Goal: Task Accomplishment & Management: Manage account settings

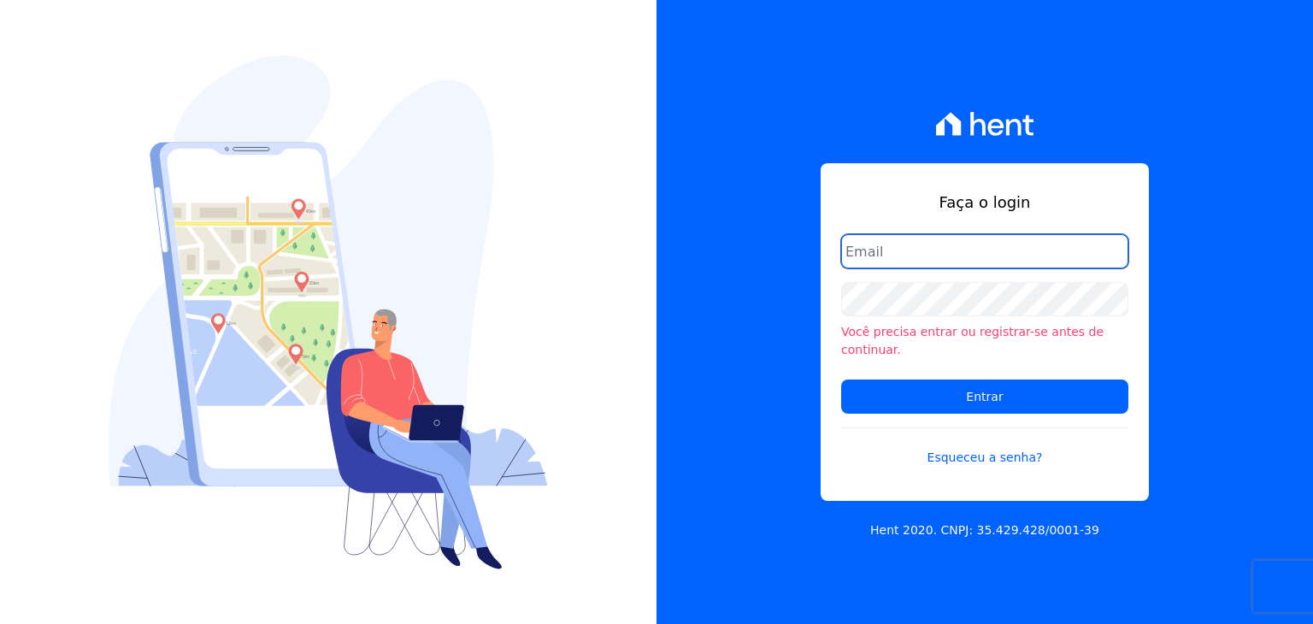
type input "[EMAIL_ADDRESS][DOMAIN_NAME]"
click at [901, 405] on form "[EMAIL_ADDRESS][DOMAIN_NAME] Você precisa entrar ou registrar-se antes de conti…" at bounding box center [984, 360] width 287 height 253
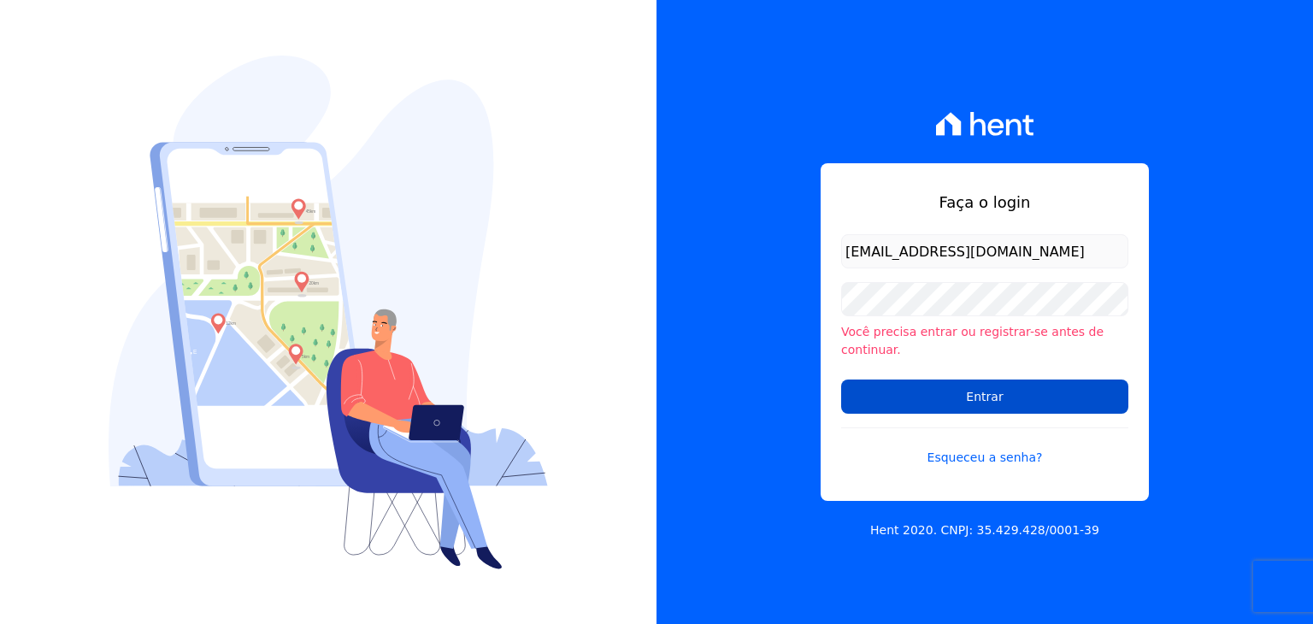
click at [908, 391] on input "Entrar" at bounding box center [984, 397] width 287 height 34
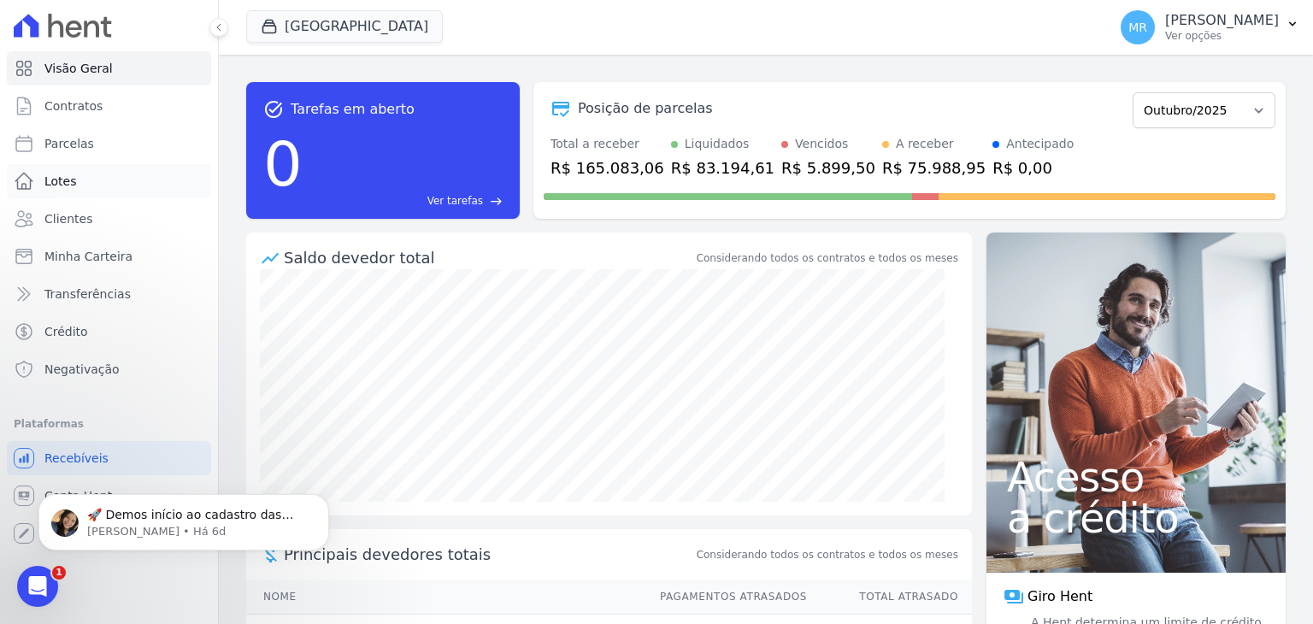
click at [61, 175] on span "Lotes" at bounding box center [60, 181] width 32 height 17
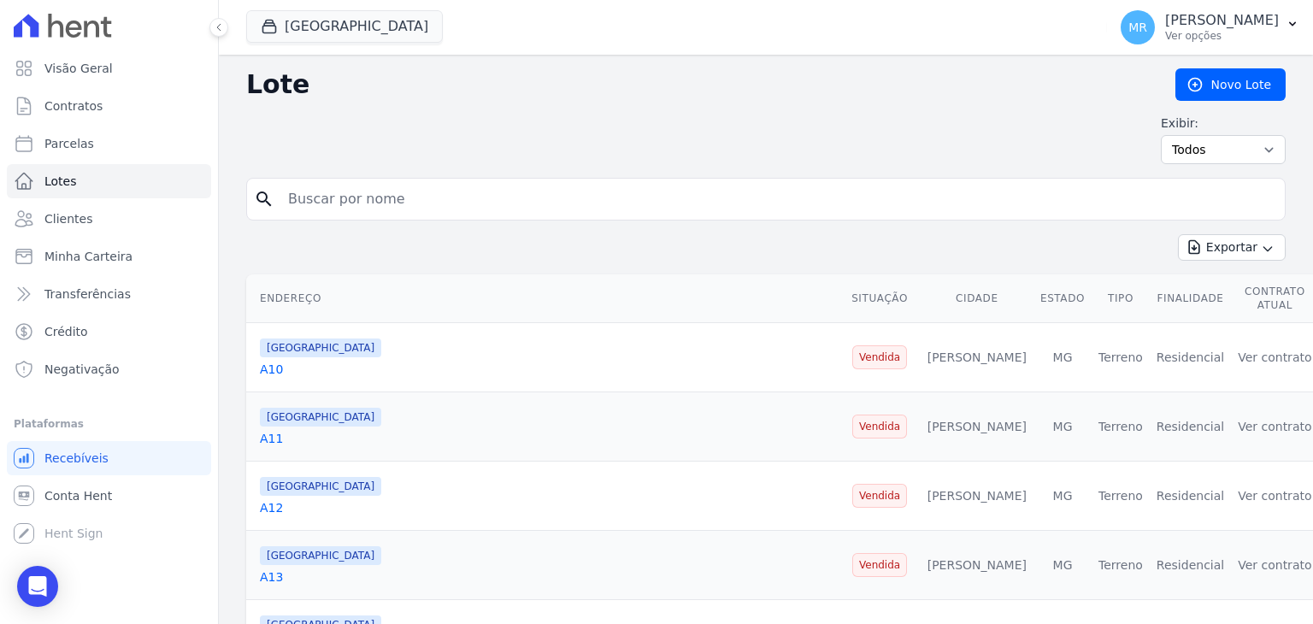
click at [345, 185] on input "search" at bounding box center [778, 199] width 1000 height 34
type input "207"
click at [261, 206] on icon "search" at bounding box center [264, 199] width 21 height 21
click at [327, 204] on input "207" at bounding box center [778, 199] width 1000 height 34
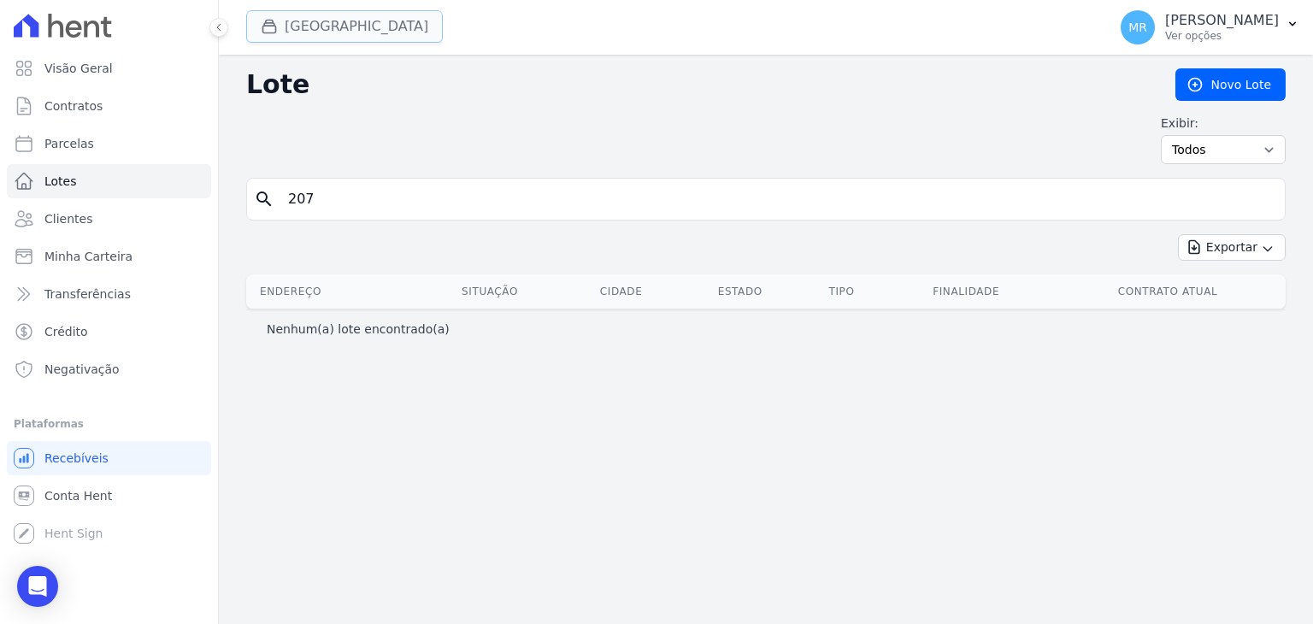
click at [364, 22] on button "Parque Das Palmeiras" at bounding box center [344, 26] width 197 height 32
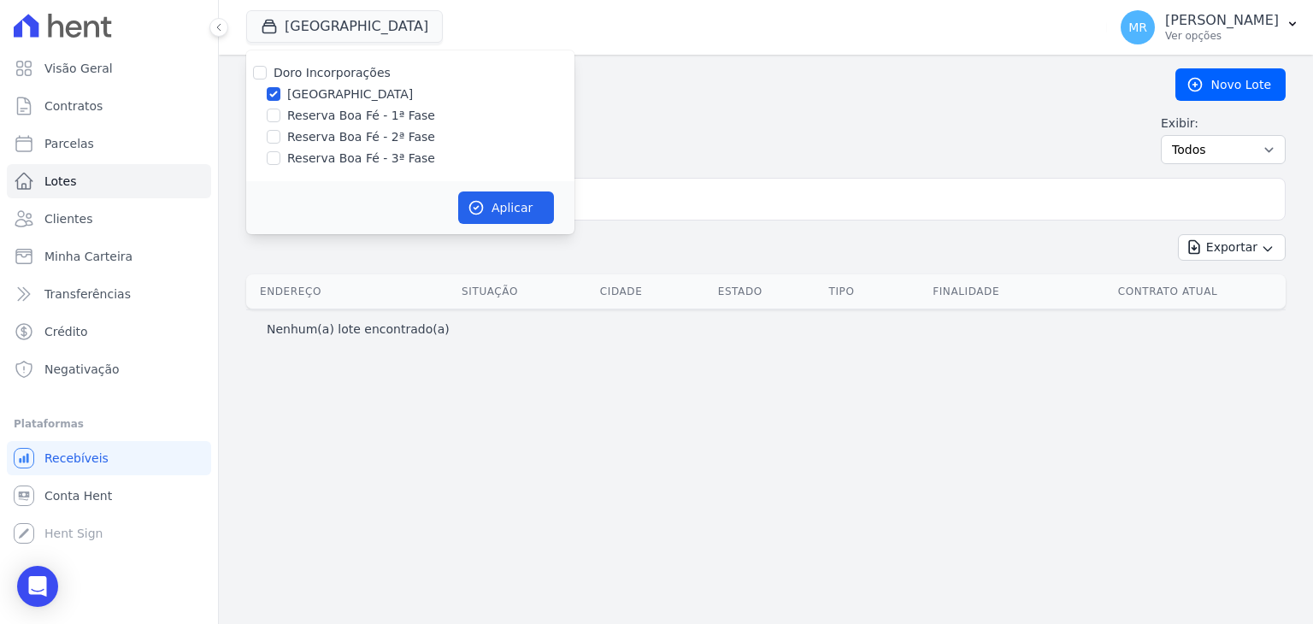
click at [363, 133] on label "Reserva Boa Fé - 2ª Fase" at bounding box center [361, 137] width 148 height 18
click at [280, 133] on input "Reserva Boa Fé - 2ª Fase" at bounding box center [274, 137] width 14 height 14
checkbox input "true"
click at [278, 88] on input "Parque das Palmeiras" at bounding box center [274, 94] width 14 height 14
checkbox input "false"
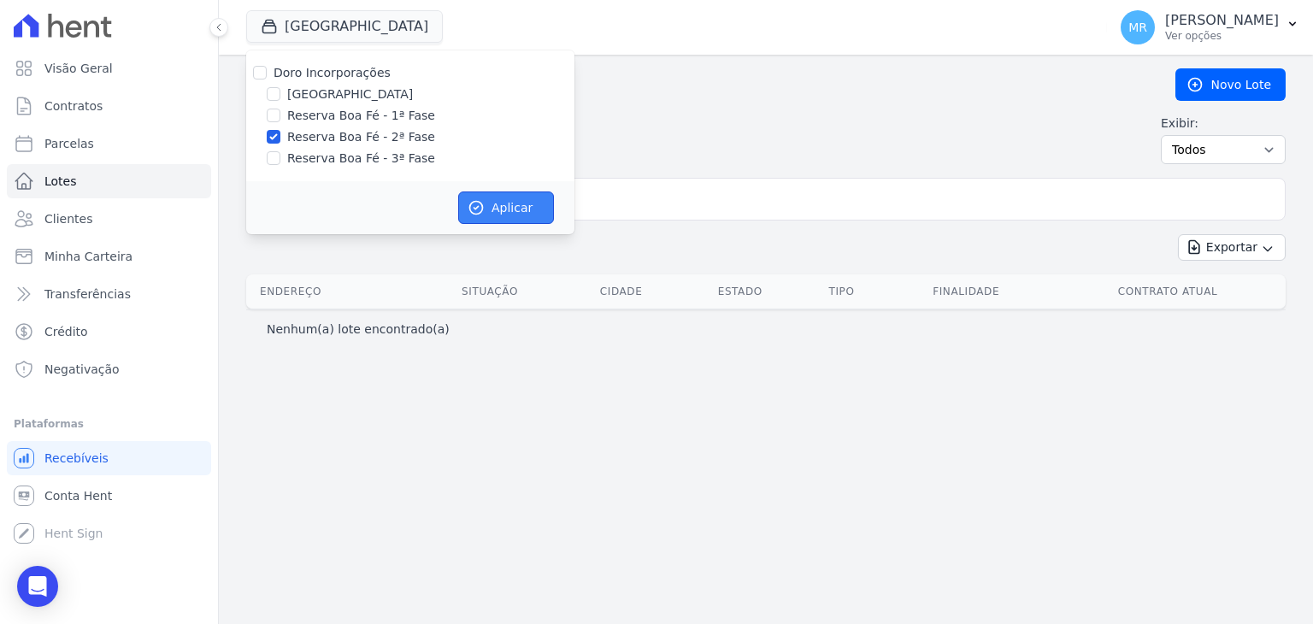
click at [491, 206] on button "Aplicar" at bounding box center [506, 208] width 96 height 32
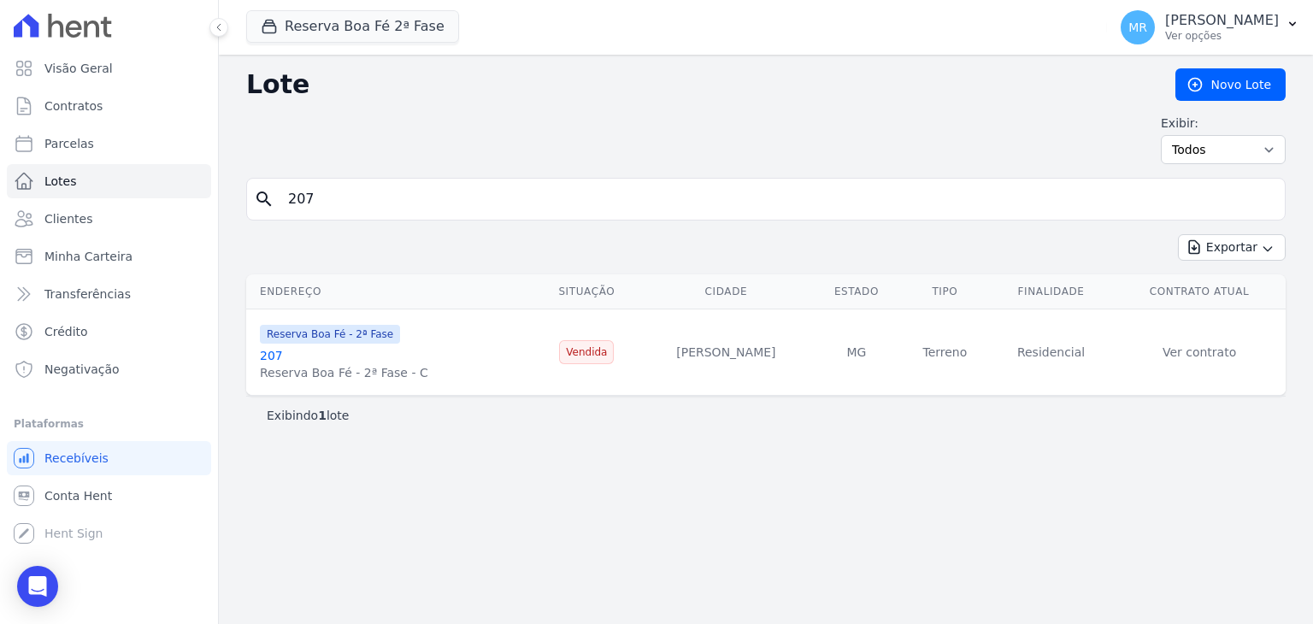
click at [272, 357] on link "207" at bounding box center [271, 356] width 23 height 14
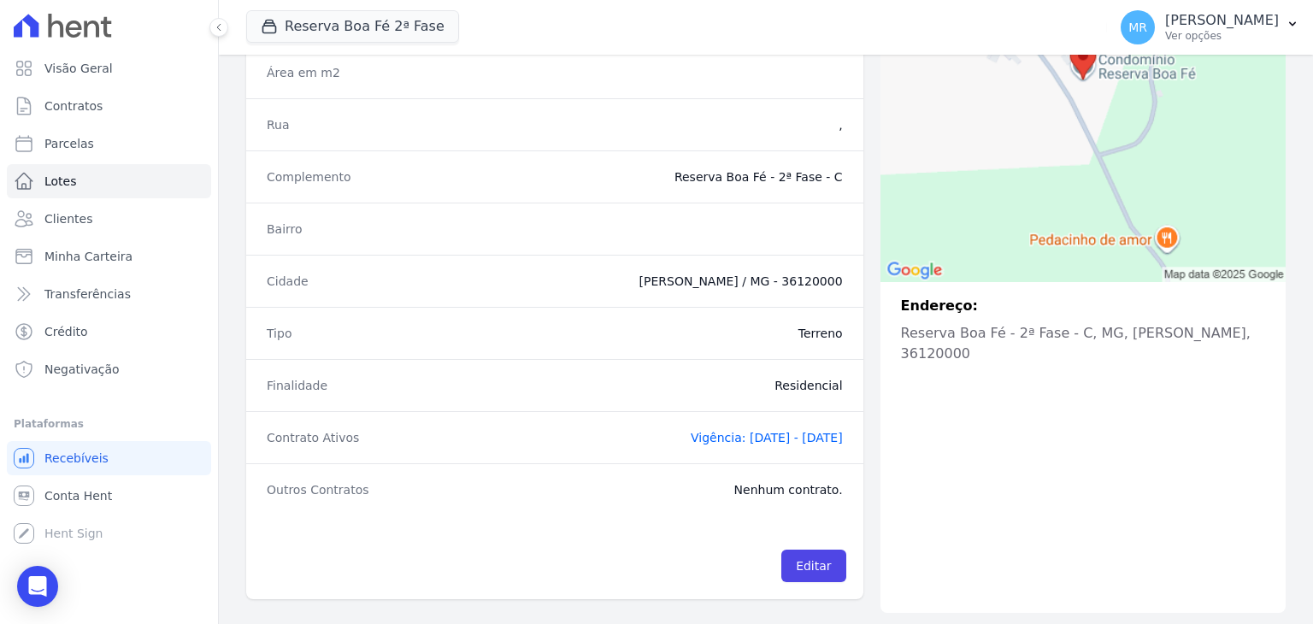
scroll to position [298, 0]
click at [73, 110] on span "Contratos" at bounding box center [73, 105] width 58 height 17
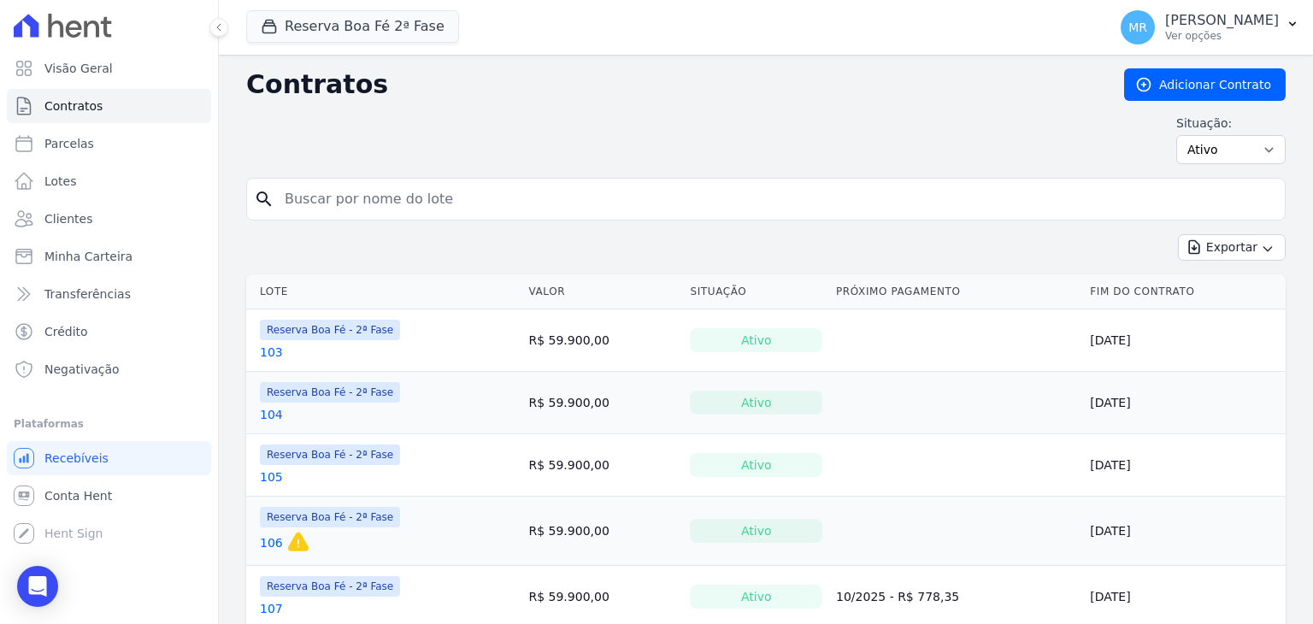
click at [340, 193] on input "search" at bounding box center [776, 199] width 1004 height 34
type input "207"
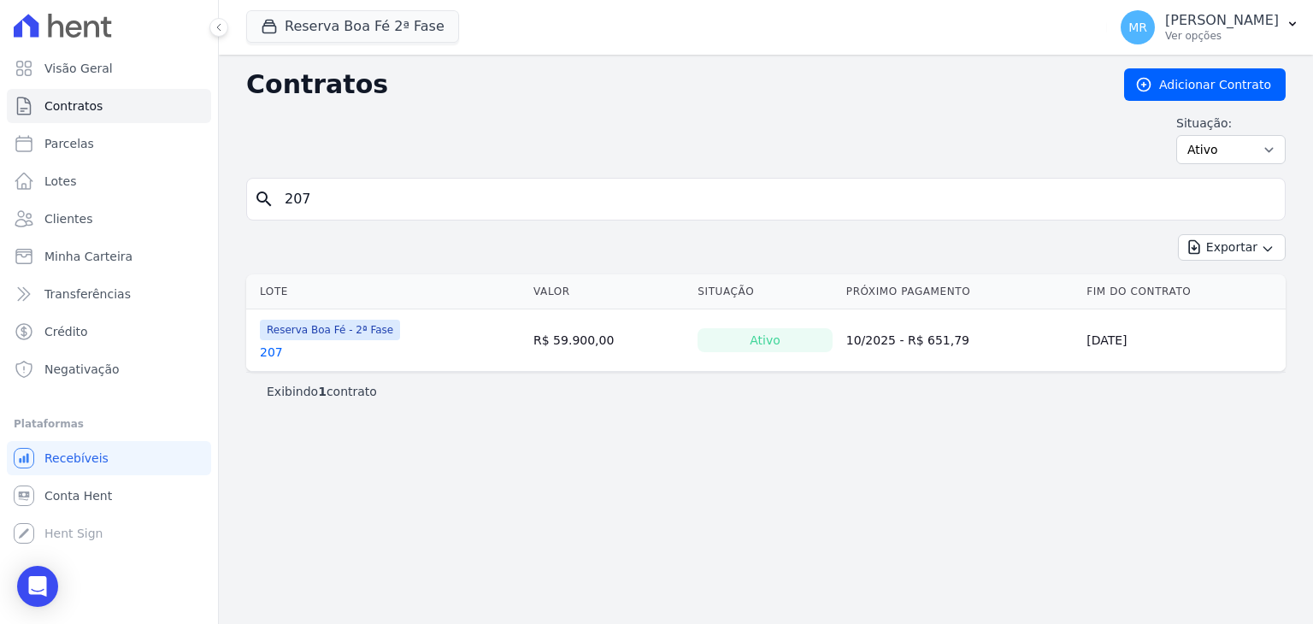
click at [273, 347] on link "207" at bounding box center [271, 352] width 23 height 17
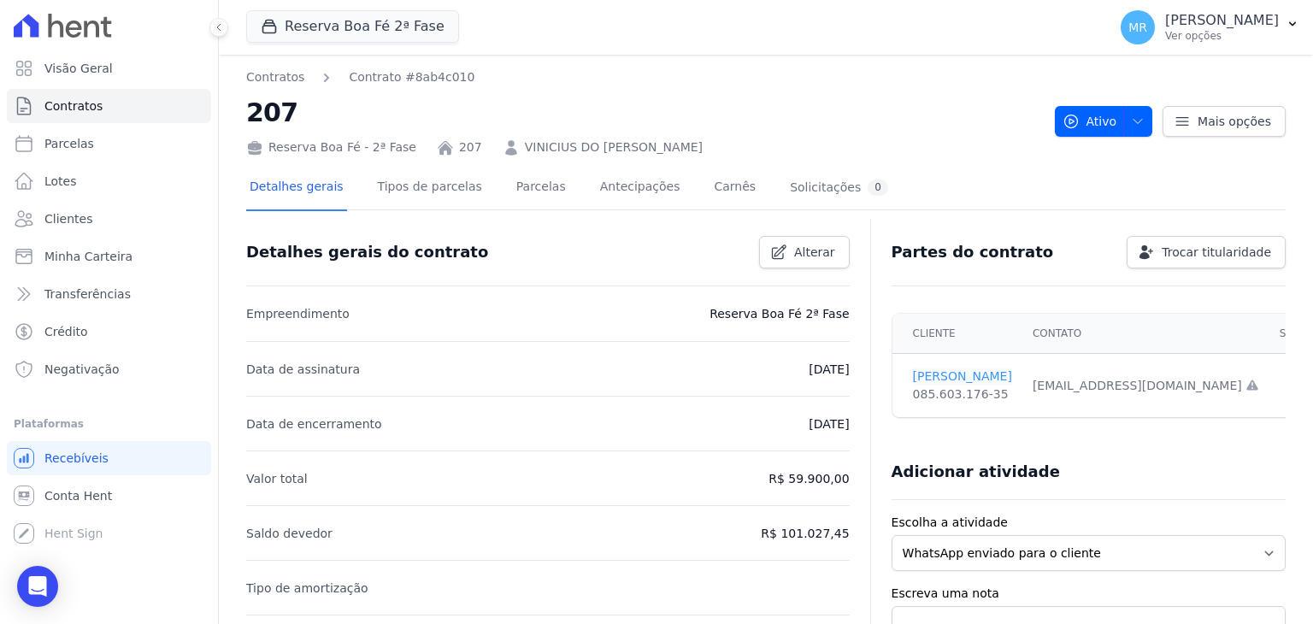
click at [931, 374] on link "VINICIUS MENDES" at bounding box center [962, 377] width 99 height 18
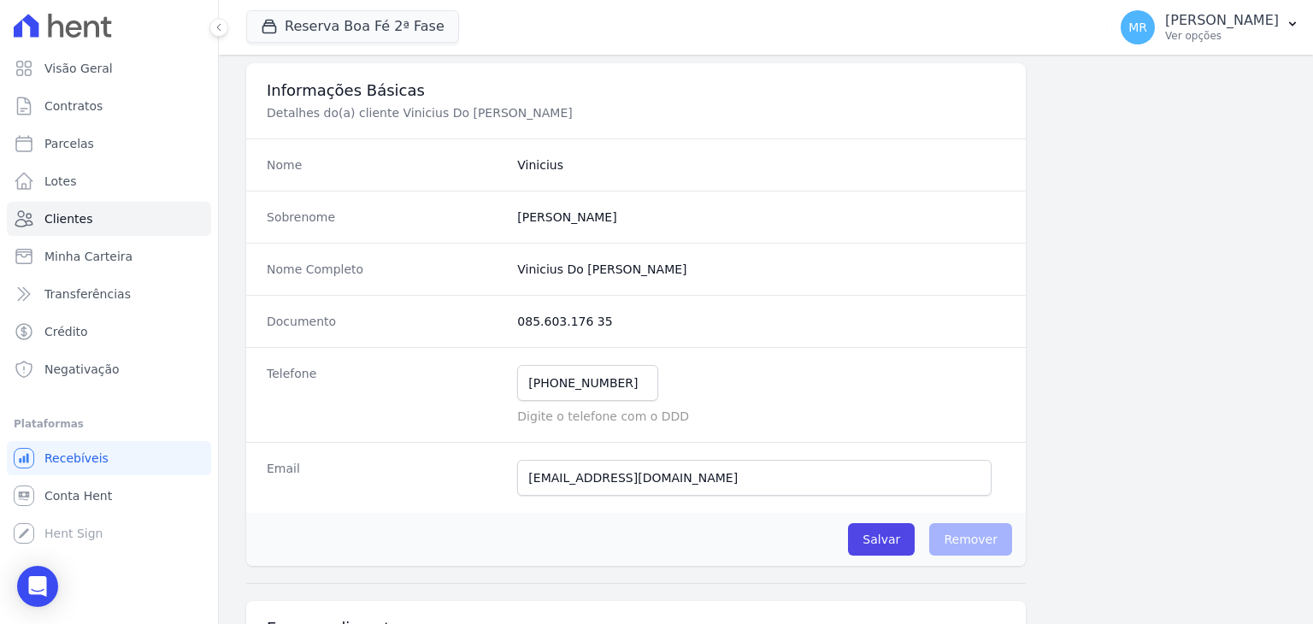
scroll to position [86, 0]
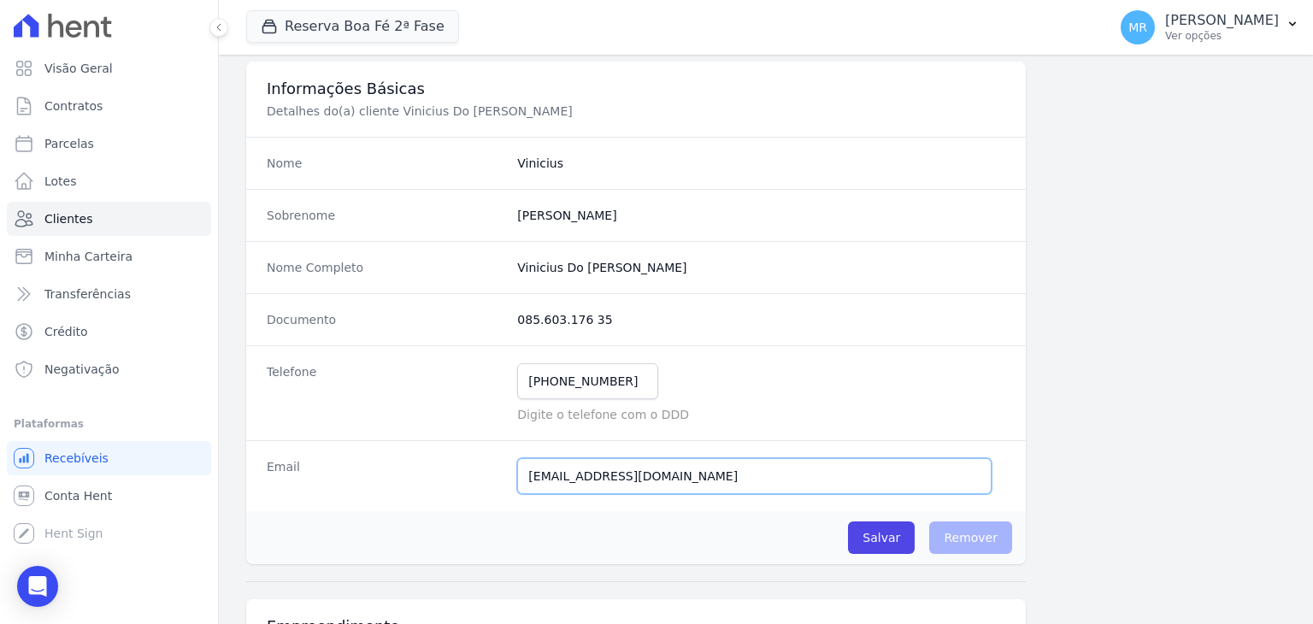
drag, startPoint x: 526, startPoint y: 478, endPoint x: 703, endPoint y: 469, distance: 177.3
click at [703, 469] on input "vdocarmomendes@gmail.com" at bounding box center [754, 476] width 475 height 36
drag, startPoint x: 525, startPoint y: 375, endPoint x: 628, endPoint y: 377, distance: 102.6
click at [628, 377] on input "(32) 99199-3684" at bounding box center [587, 381] width 141 height 36
